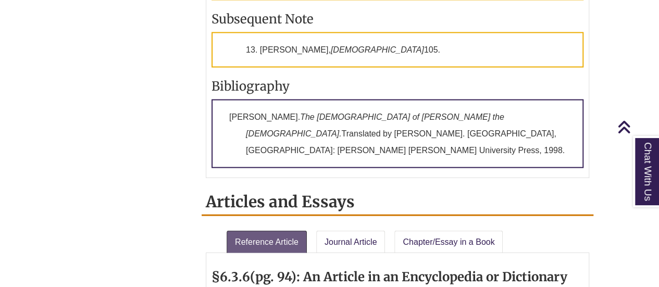
scroll to position [1042, 0]
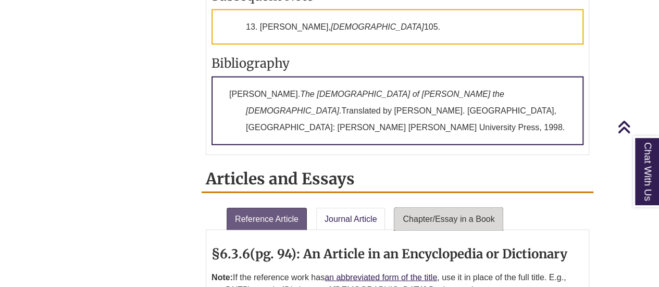
click at [439, 208] on link "Chapter/Essay in a Book" at bounding box center [448, 219] width 108 height 23
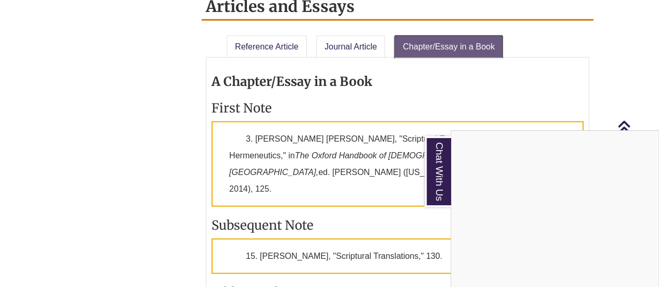
scroll to position [1198, 0]
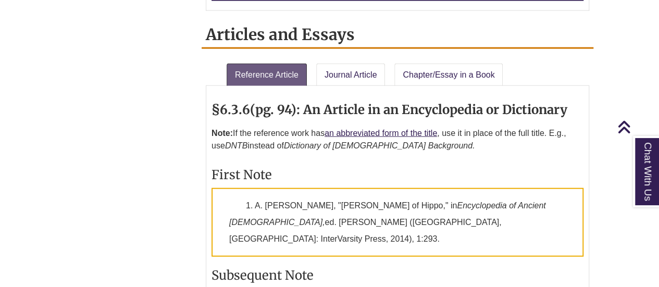
scroll to position [1198, 0]
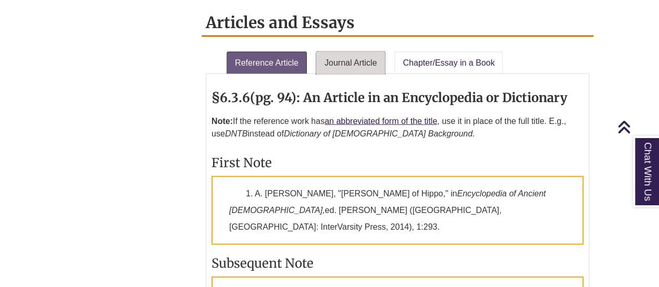
click at [361, 52] on link "Journal Article" at bounding box center [350, 63] width 69 height 23
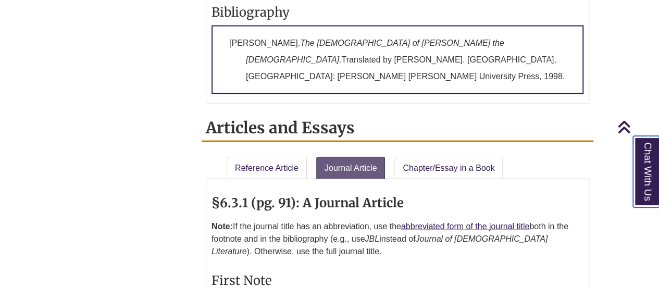
scroll to position [1094, 0]
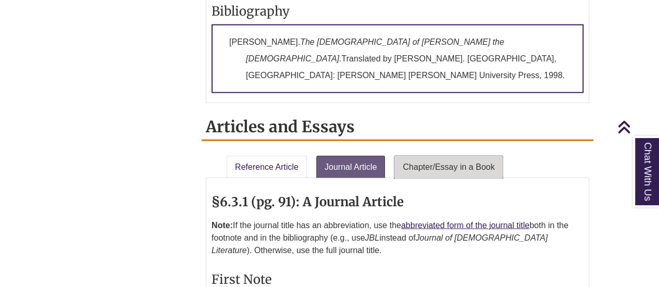
click at [420, 156] on link "Chapter/Essay in a Book" at bounding box center [448, 167] width 108 height 23
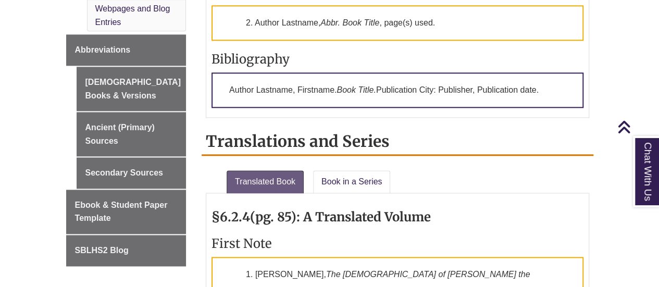
scroll to position [417, 0]
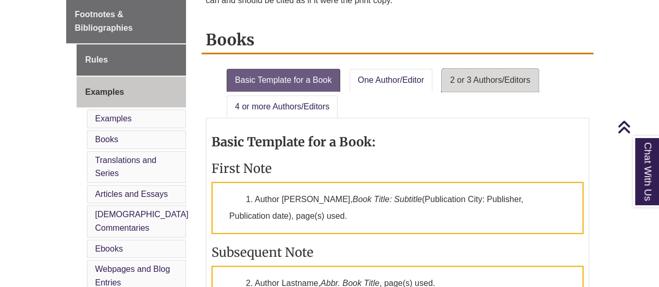
click at [462, 79] on link "2 or 3 Authors/Editors" at bounding box center [490, 80] width 97 height 23
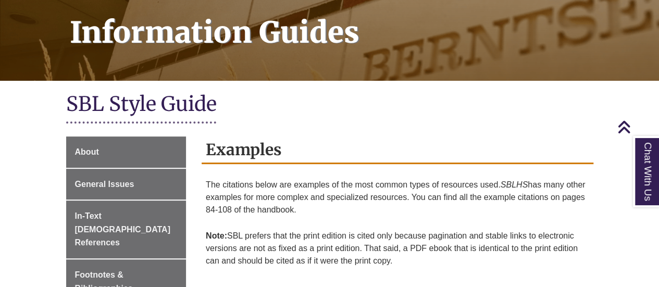
scroll to position [313, 0]
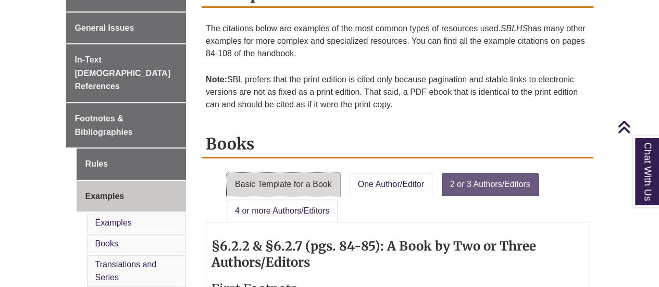
click at [315, 180] on link "Basic Template for a Book" at bounding box center [284, 184] width 114 height 23
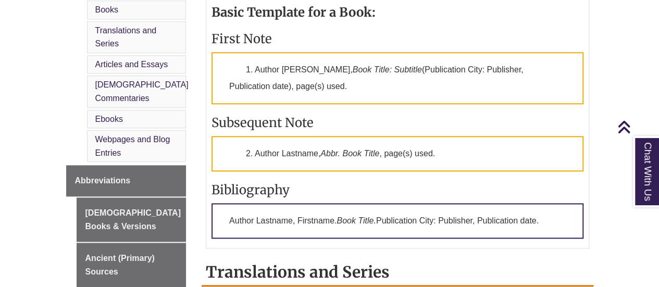
scroll to position [417, 0]
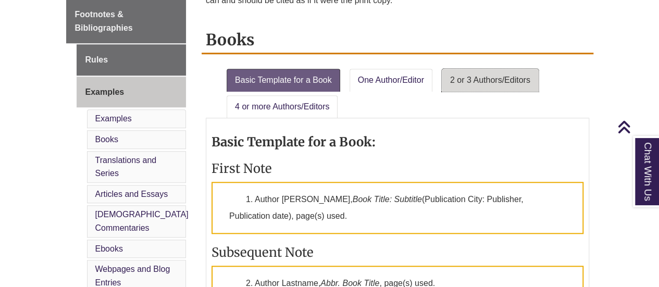
click at [468, 83] on link "2 or 3 Authors/Editors" at bounding box center [490, 80] width 97 height 23
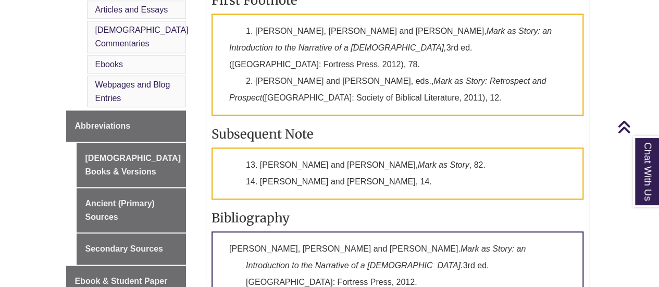
scroll to position [625, 0]
